Goal: Task Accomplishment & Management: Manage account settings

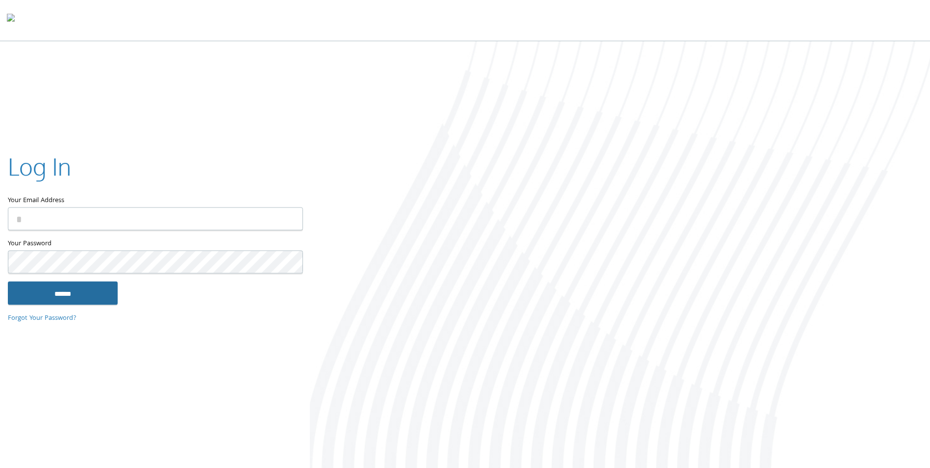
type input "**********"
click at [95, 288] on input "******" at bounding box center [63, 293] width 110 height 24
type input "**********"
click at [94, 287] on input "******" at bounding box center [63, 293] width 110 height 24
